Goal: Use online tool/utility: Utilize a website feature to perform a specific function

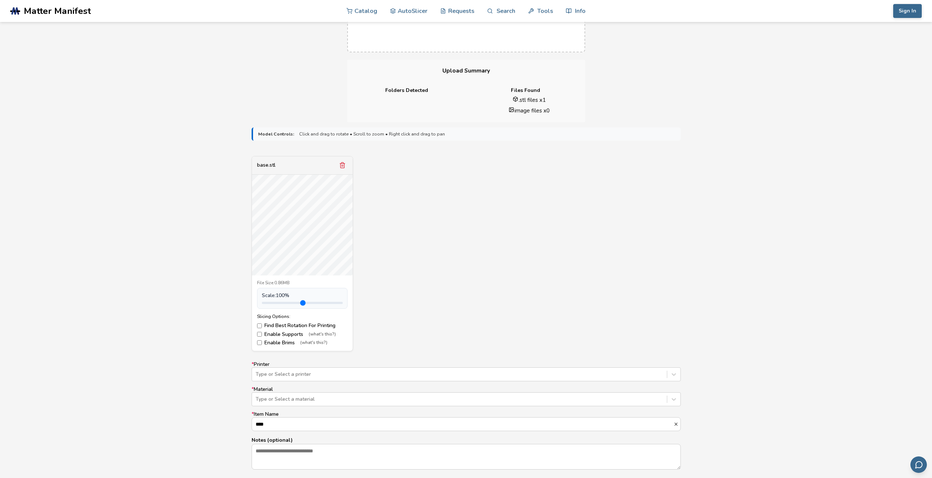
scroll to position [146, 0]
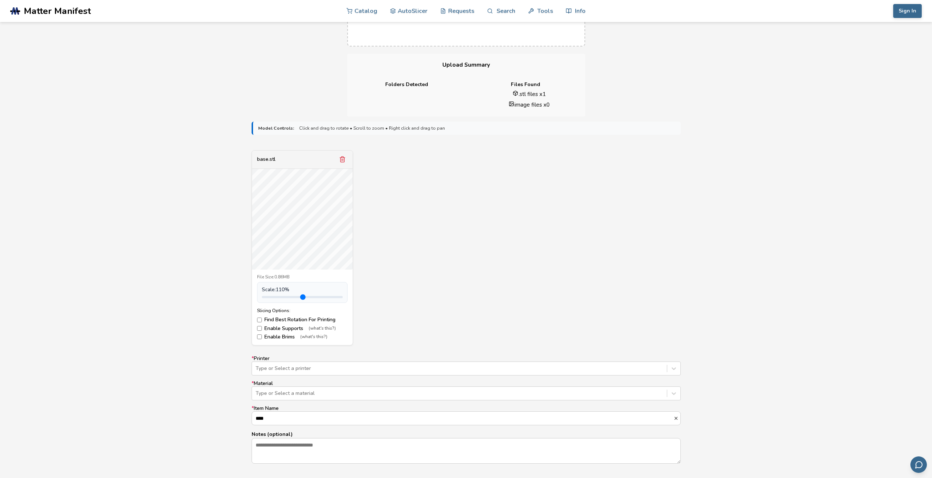
type input "*"
click at [278, 297] on input "range" at bounding box center [302, 297] width 81 height 2
click at [279, 327] on label "Enable Supports (what's this?)" at bounding box center [302, 329] width 90 height 6
click at [279, 328] on label "Enable Supports (what's this?)" at bounding box center [302, 329] width 90 height 6
click at [273, 336] on label "Enable Brims (what's this?)" at bounding box center [302, 337] width 90 height 6
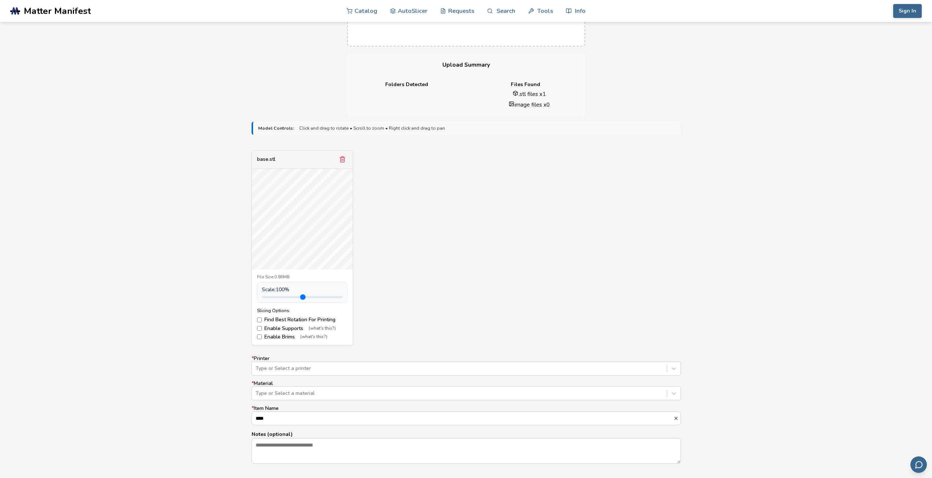
click at [273, 336] on label "Enable Brims (what's this?)" at bounding box center [302, 337] width 90 height 6
click at [273, 329] on label "Enable Supports (what's this?)" at bounding box center [302, 329] width 90 height 6
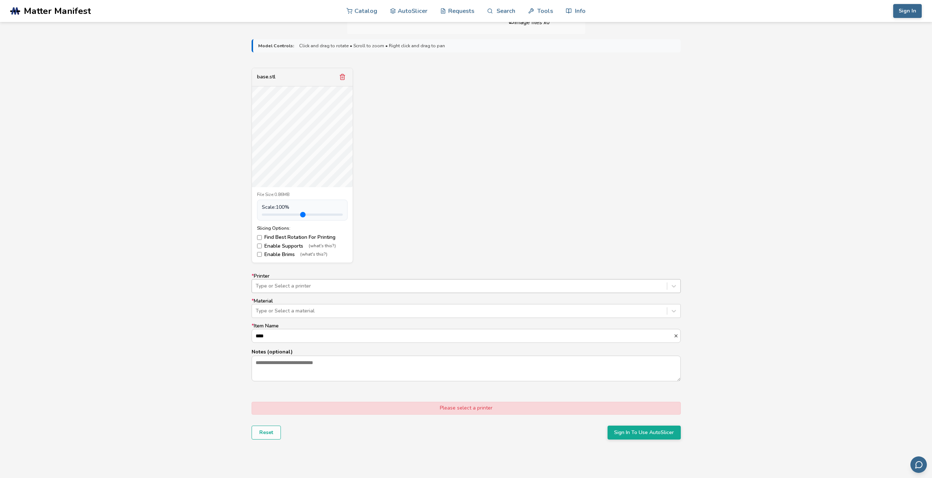
scroll to position [256, 0]
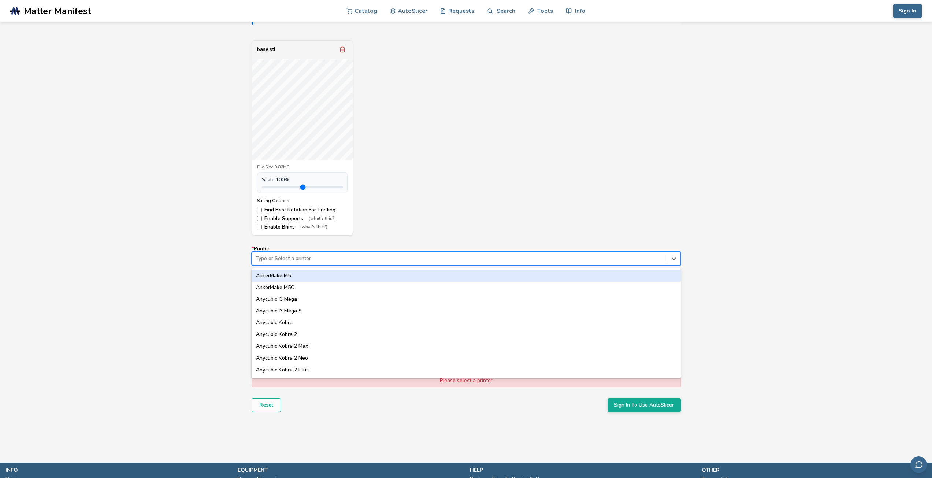
click at [289, 261] on div at bounding box center [460, 258] width 408 height 7
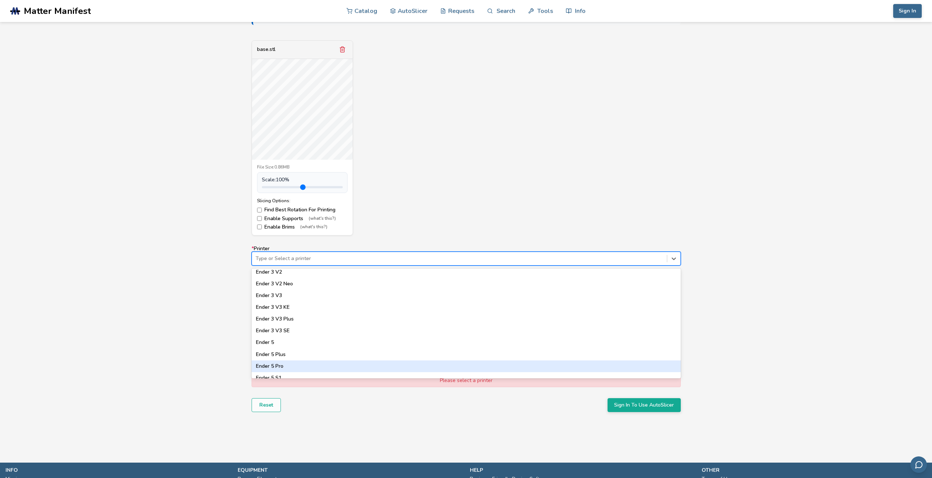
scroll to position [499, 0]
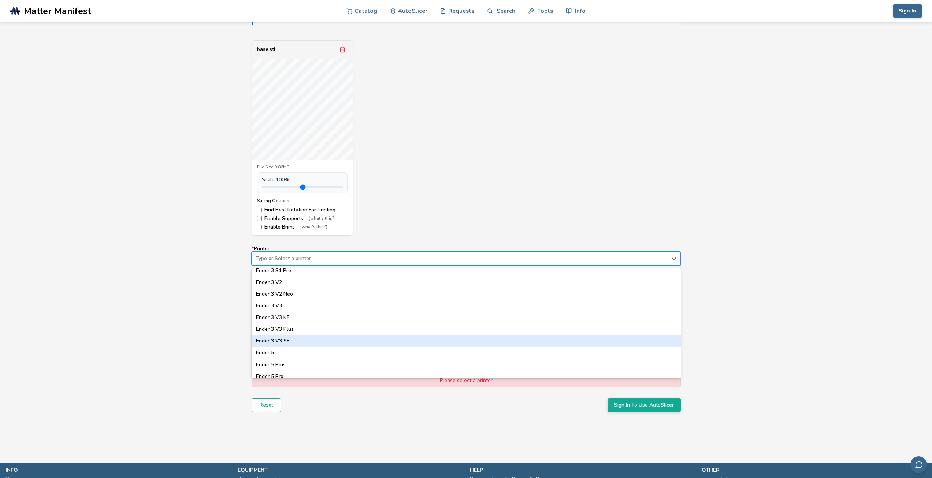
click at [322, 340] on div "Ender 3 V3 SE" at bounding box center [466, 341] width 429 height 12
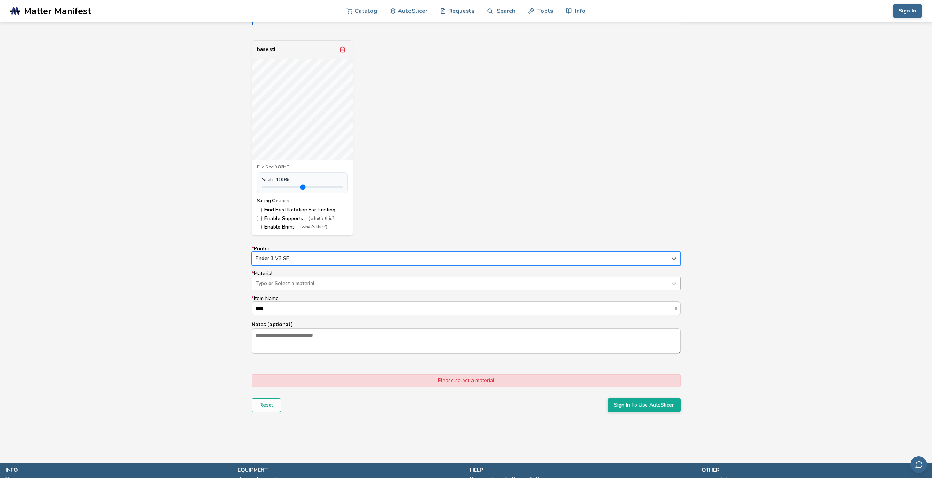
click at [319, 281] on div at bounding box center [460, 283] width 408 height 7
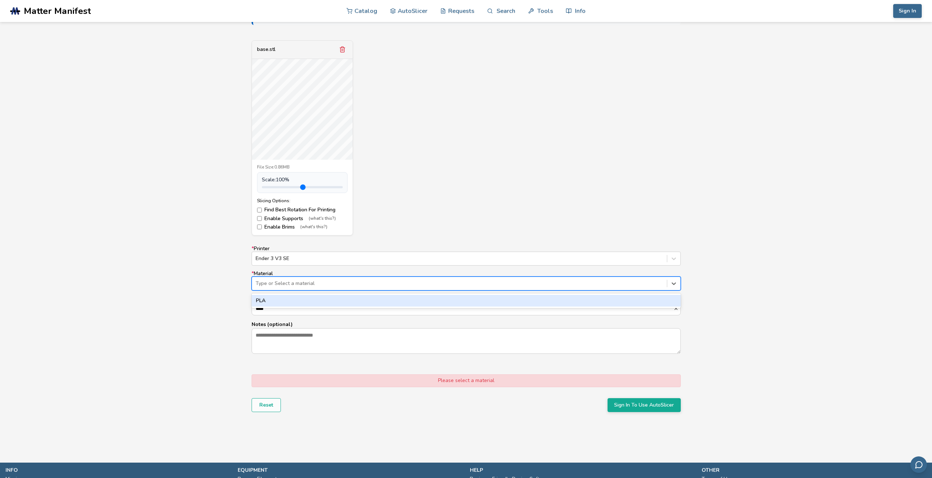
click at [298, 300] on div "PLA" at bounding box center [466, 301] width 429 height 12
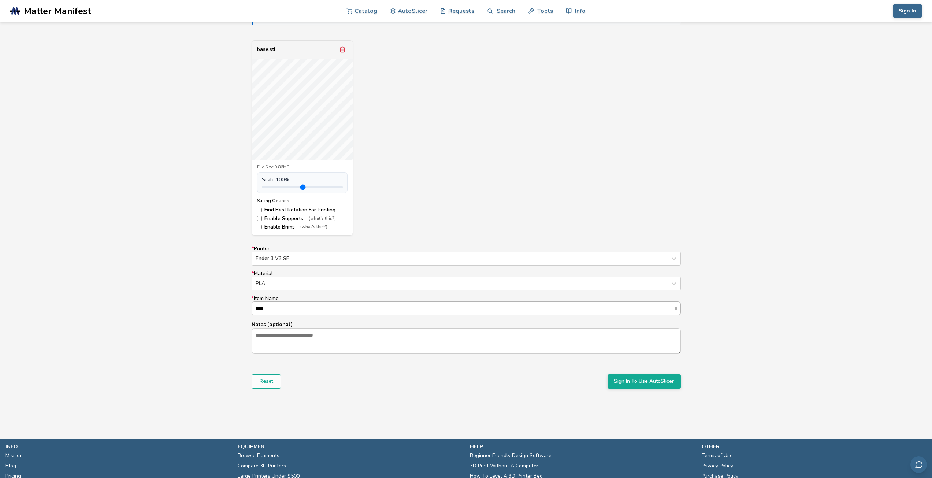
click at [289, 312] on input "****" at bounding box center [463, 308] width 422 height 13
click at [191, 278] on div "Model Controls: Click and drag to rotate • Scroll to zoom • Right click and dra…" at bounding box center [466, 212] width 932 height 411
click at [284, 337] on textarea "Notes (optional)" at bounding box center [466, 341] width 428 height 25
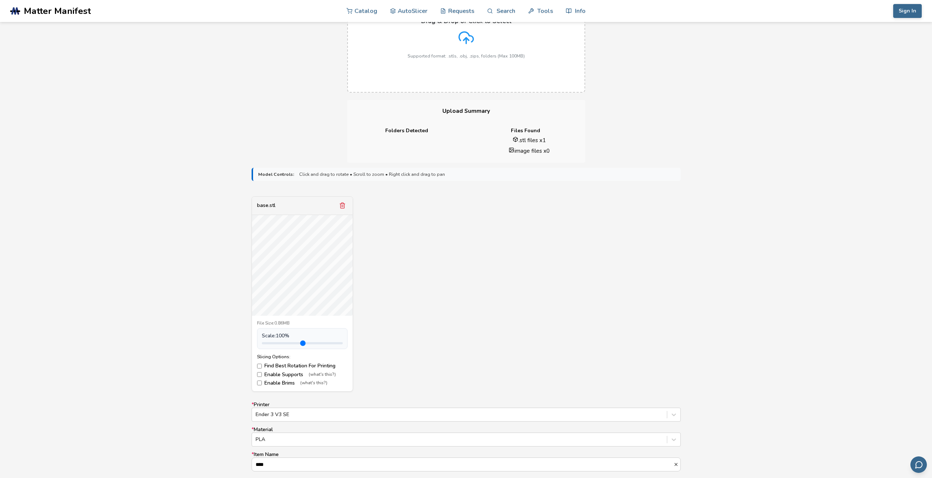
scroll to position [0, 0]
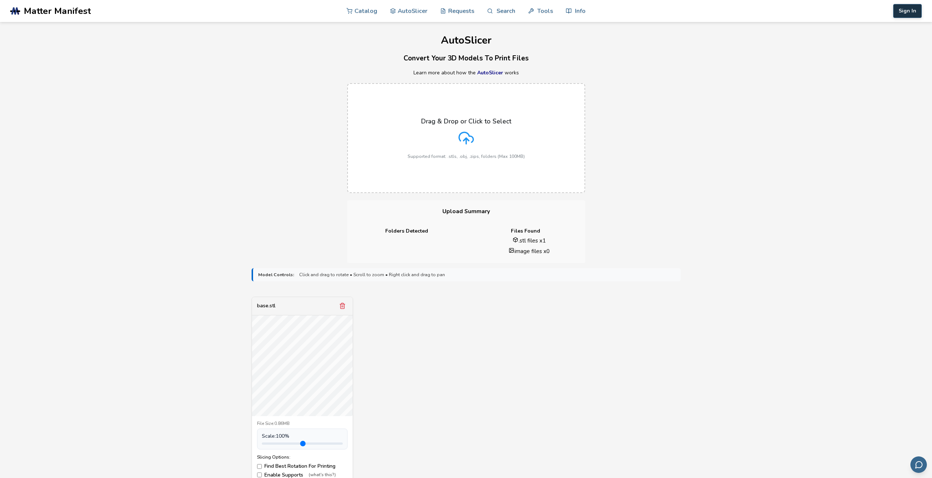
click at [905, 11] on button "Sign In" at bounding box center [907, 11] width 29 height 14
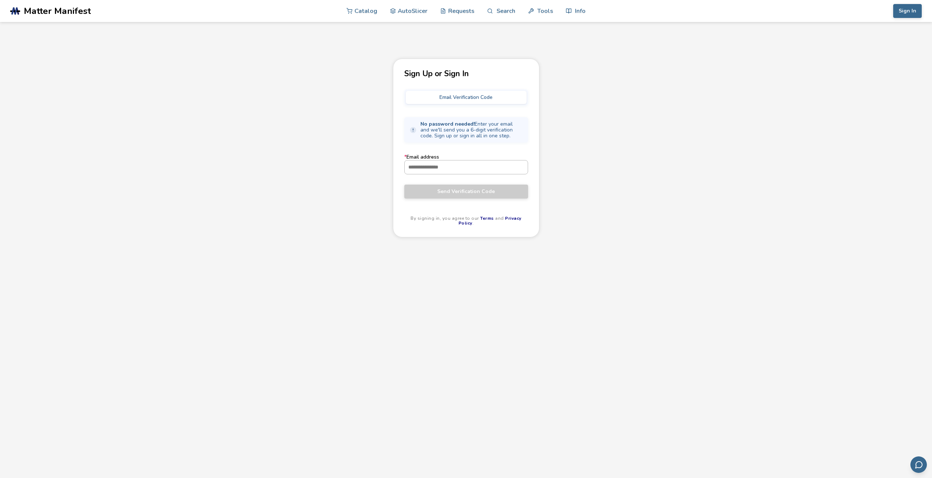
click at [462, 167] on input "* Email address" at bounding box center [466, 166] width 123 height 13
type input "**********"
click at [404, 185] on button "Send Verification Code" at bounding box center [466, 192] width 124 height 14
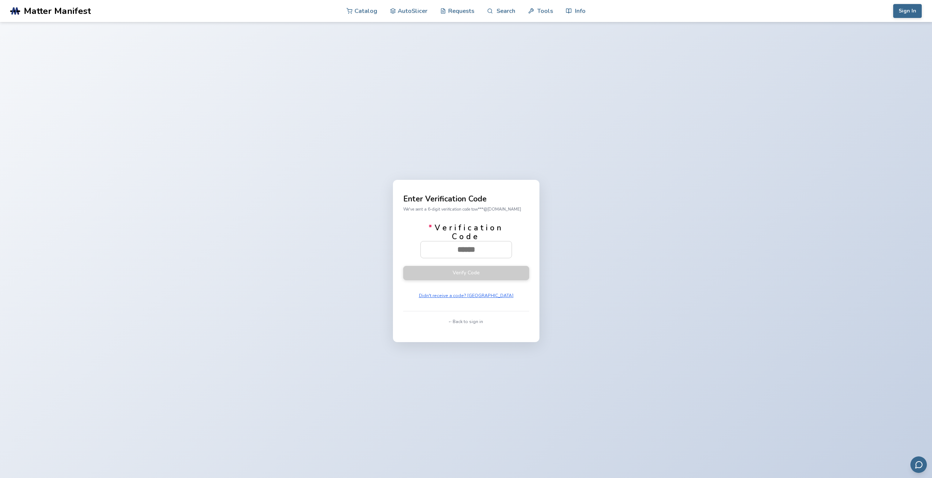
paste input "******"
type input "******"
click at [477, 276] on button "Verify Code" at bounding box center [466, 273] width 126 height 14
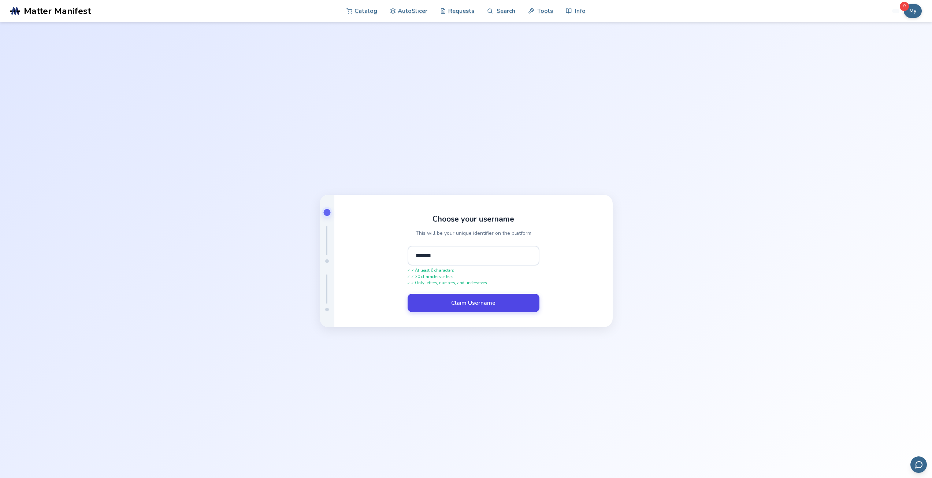
type input "*******"
click at [488, 306] on button "Claim Username" at bounding box center [474, 303] width 132 height 18
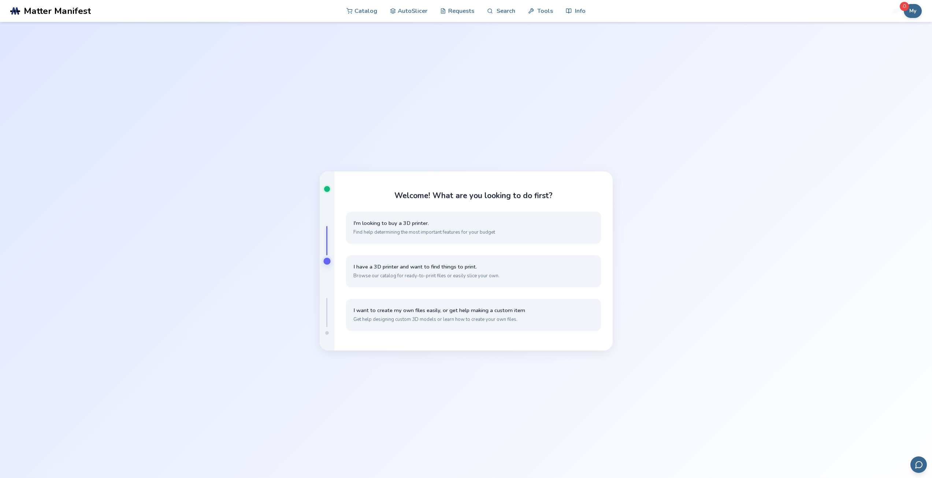
click at [427, 11] on nav "Catalog AutoSlicer Requests Search Tools Info" at bounding box center [465, 11] width 239 height 22
click at [416, 7] on link "AutoSlicer" at bounding box center [409, 11] width 38 height 22
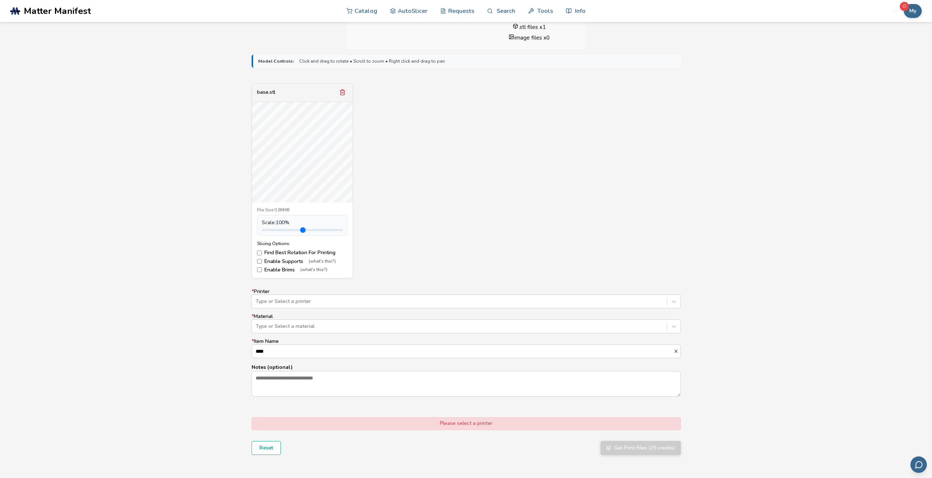
scroll to position [220, 0]
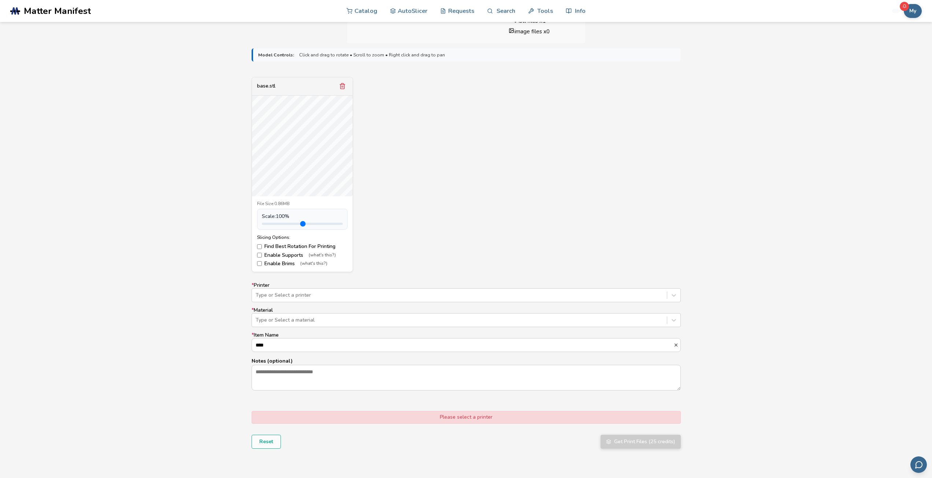
click at [290, 256] on label "Enable Supports (what's this?)" at bounding box center [302, 255] width 90 height 6
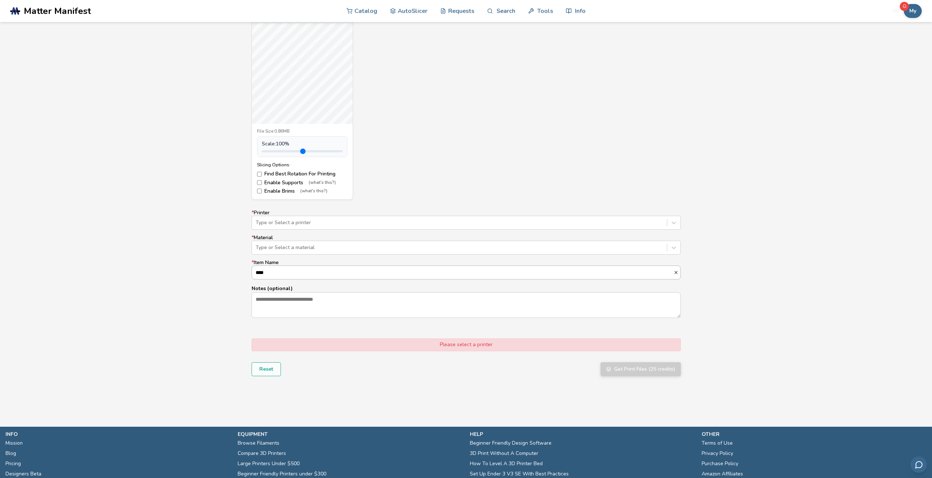
scroll to position [293, 0]
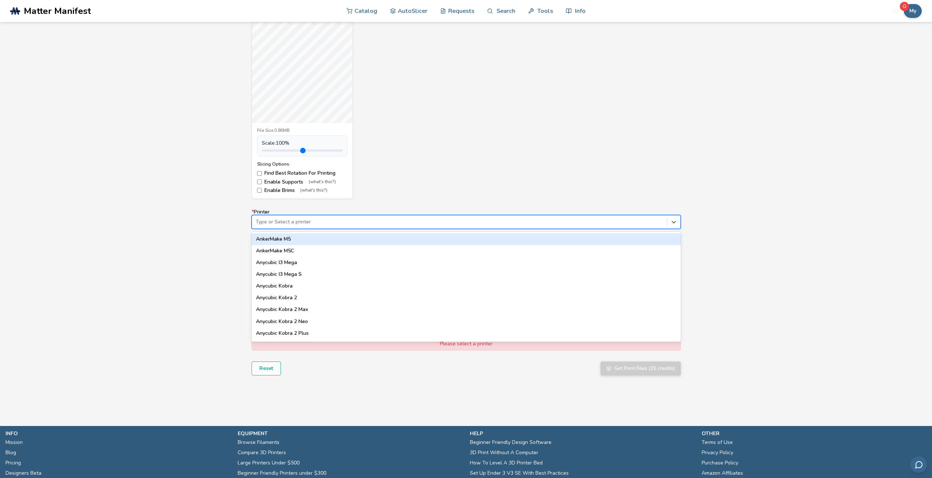
click at [275, 221] on div at bounding box center [460, 221] width 408 height 7
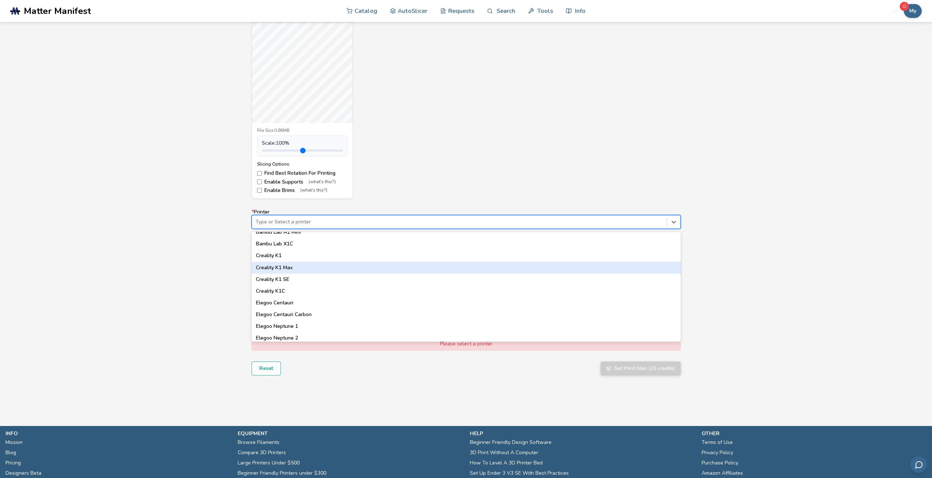
click at [299, 269] on div "Creality K1 Max" at bounding box center [466, 268] width 429 height 12
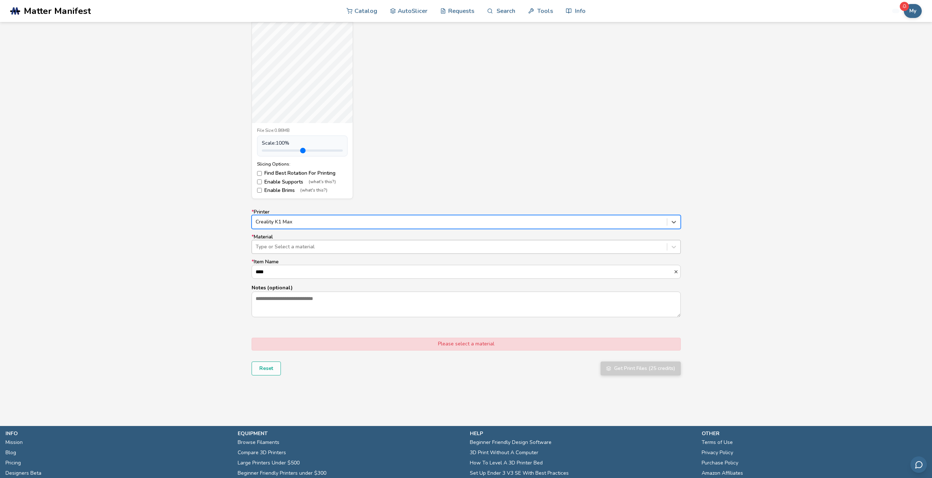
click at [282, 245] on div at bounding box center [460, 246] width 408 height 7
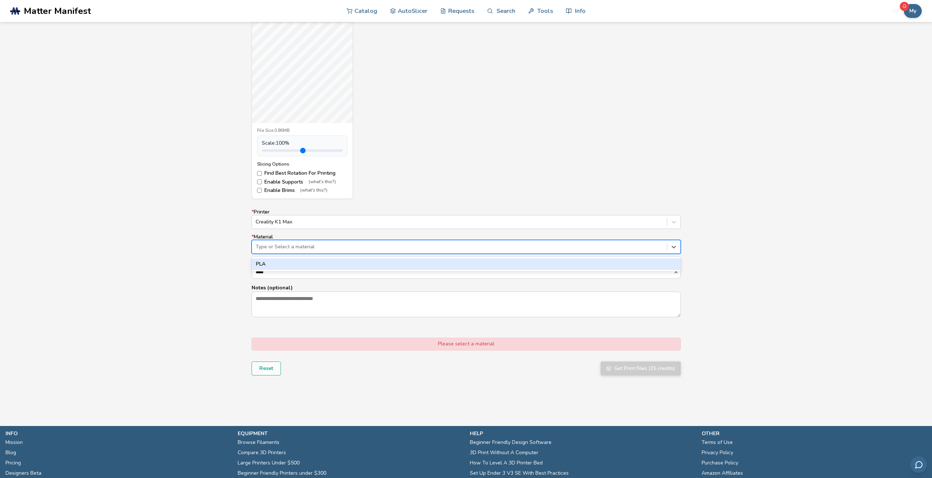
click at [289, 266] on div "PLA" at bounding box center [466, 264] width 429 height 12
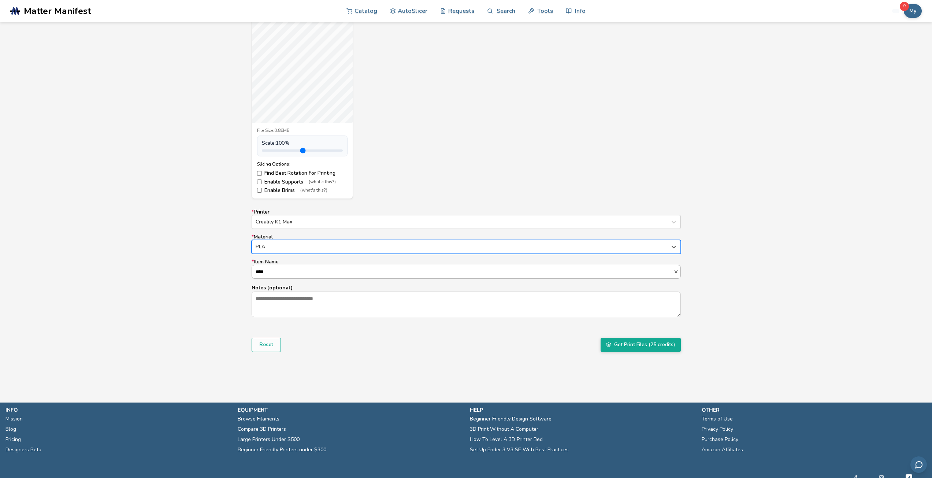
click at [287, 275] on input "****" at bounding box center [463, 271] width 422 height 13
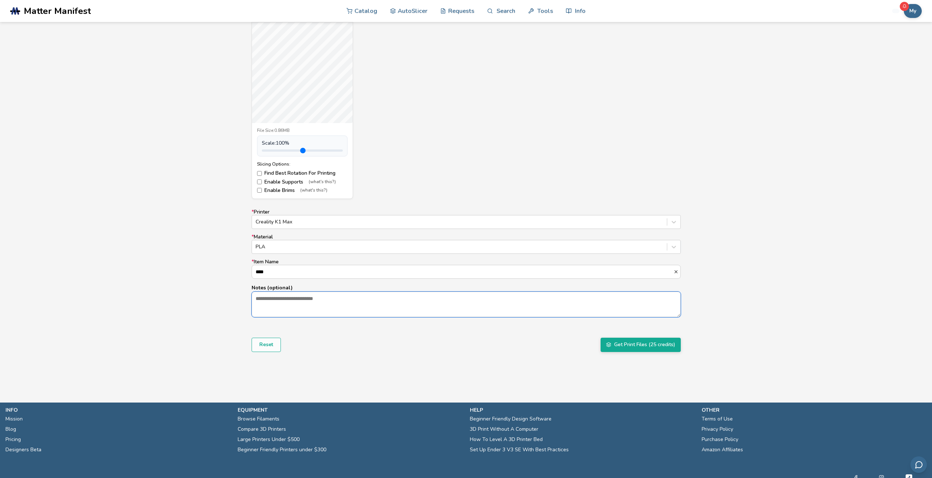
click at [284, 300] on textarea "Notes (optional)" at bounding box center [466, 304] width 428 height 25
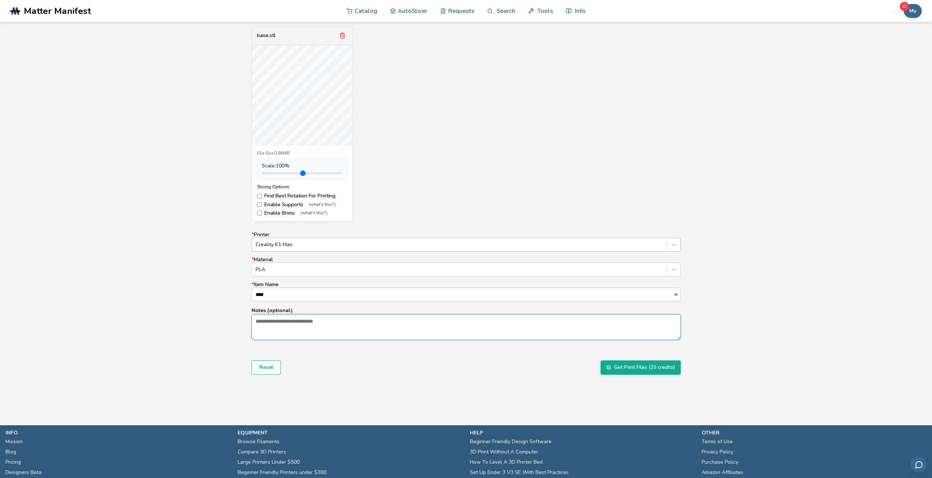
scroll to position [318, 0]
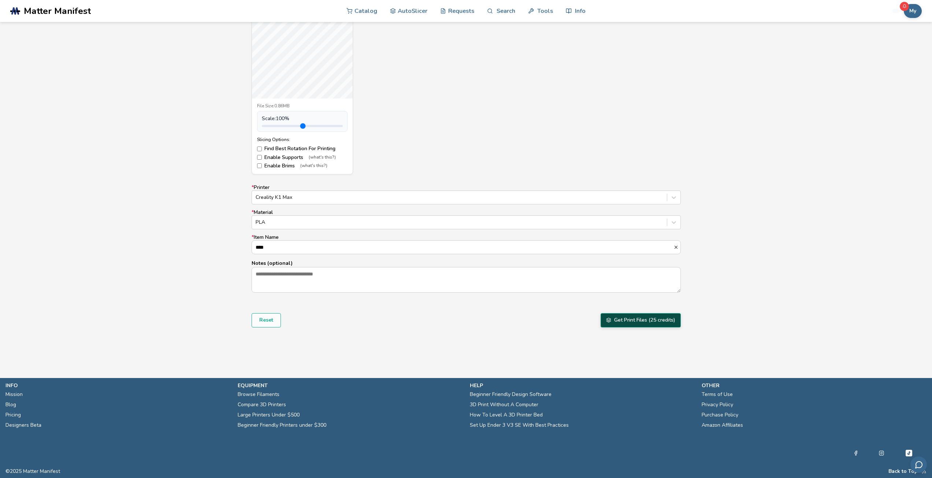
click at [648, 320] on button "Get Print Files (25 credits)" at bounding box center [641, 320] width 80 height 14
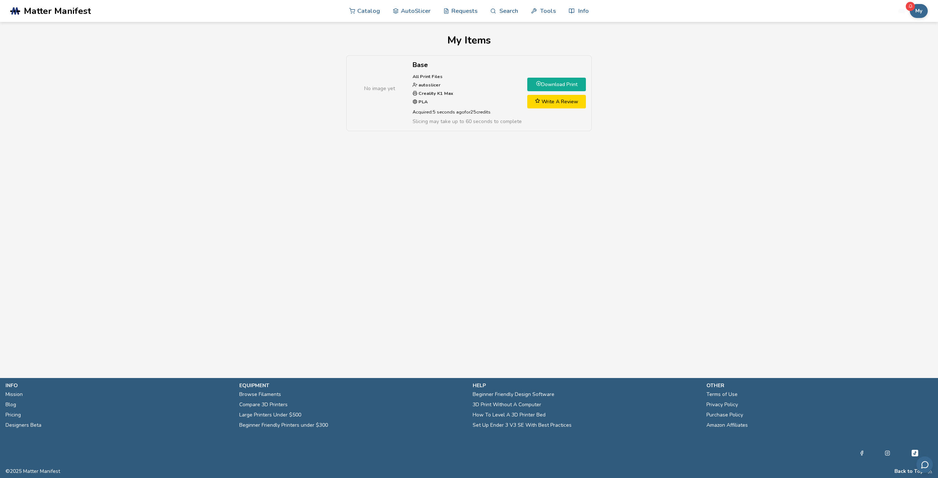
click at [554, 84] on link "Download Print" at bounding box center [556, 85] width 59 height 14
